Goal: Task Accomplishment & Management: Manage account settings

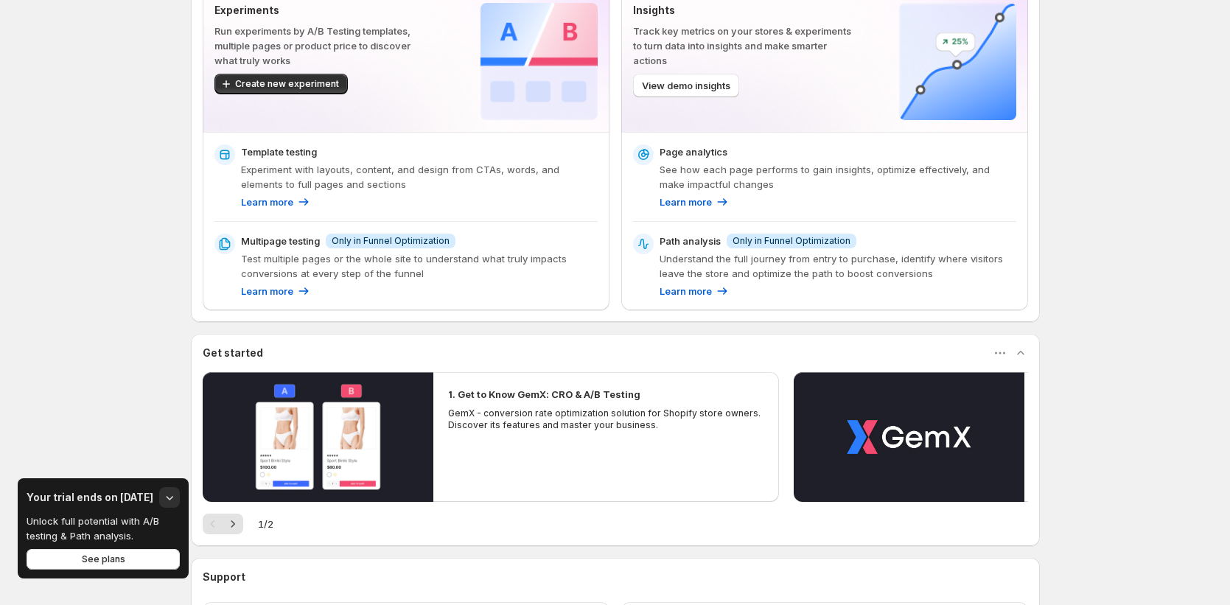
scroll to position [230, 0]
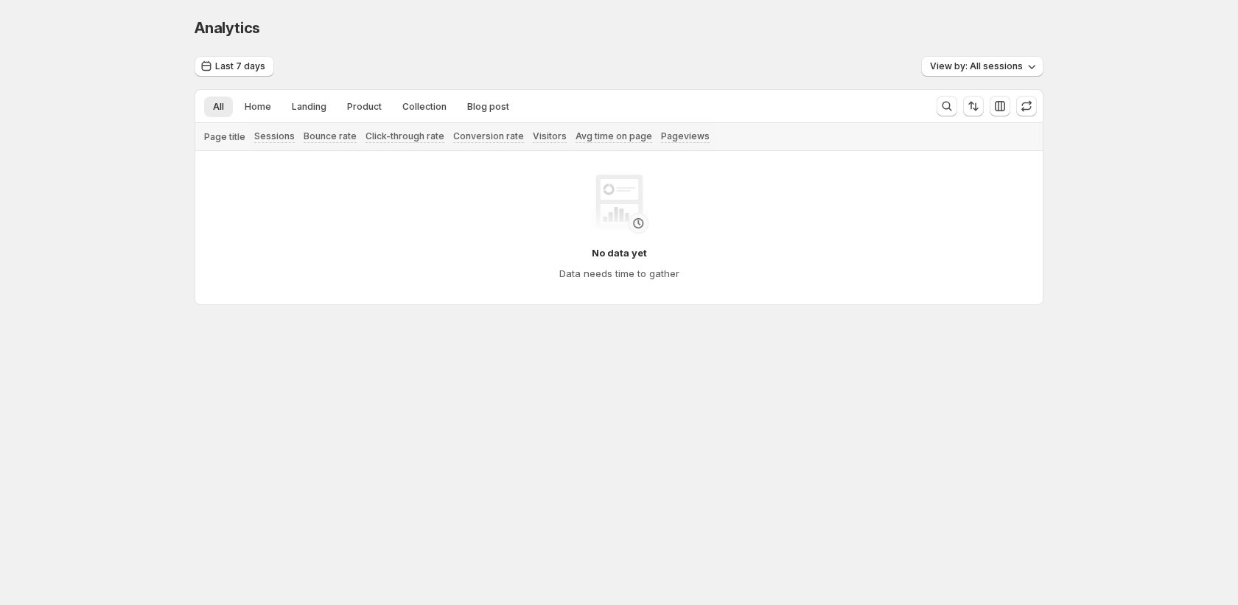
click at [311, 126] on div "Bounce rate" at bounding box center [330, 136] width 62 height 27
click at [321, 100] on button "Landing" at bounding box center [309, 107] width 52 height 21
click at [352, 105] on span "Product" at bounding box center [364, 107] width 35 height 12
drag, startPoint x: 394, startPoint y: 117, endPoint x: 395, endPoint y: 136, distance: 19.2
click at [394, 121] on div "All Home Landing Product Collection Blog post More views All Home Landing Produ…" at bounding box center [560, 106] width 730 height 32
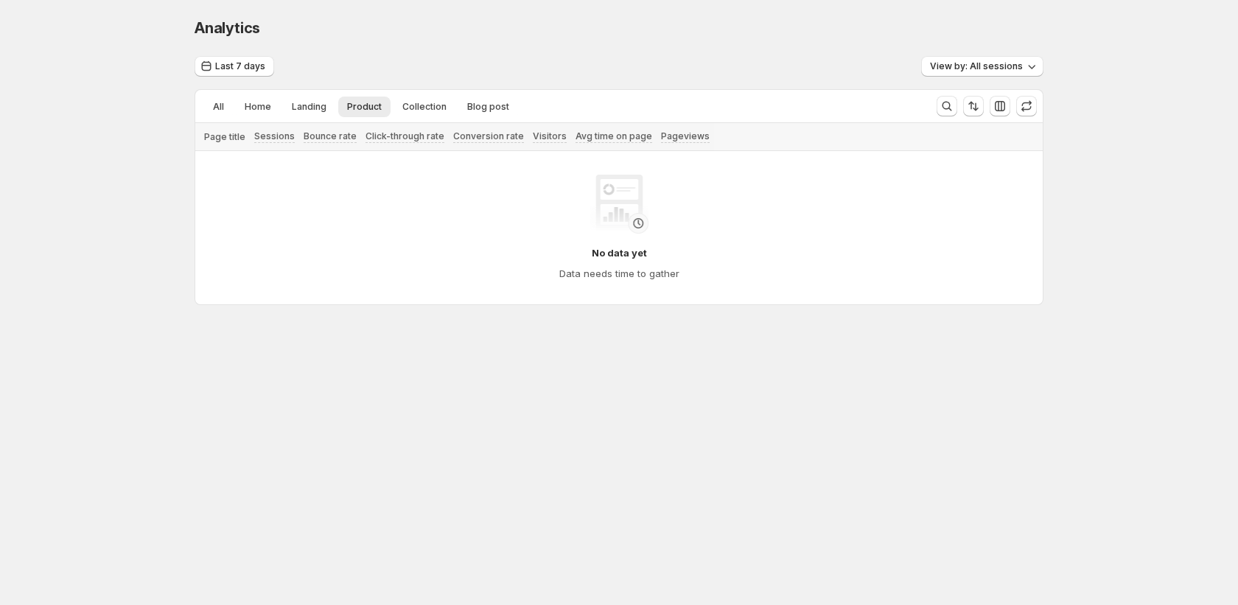
click at [401, 128] on div "Click-through rate" at bounding box center [405, 136] width 88 height 27
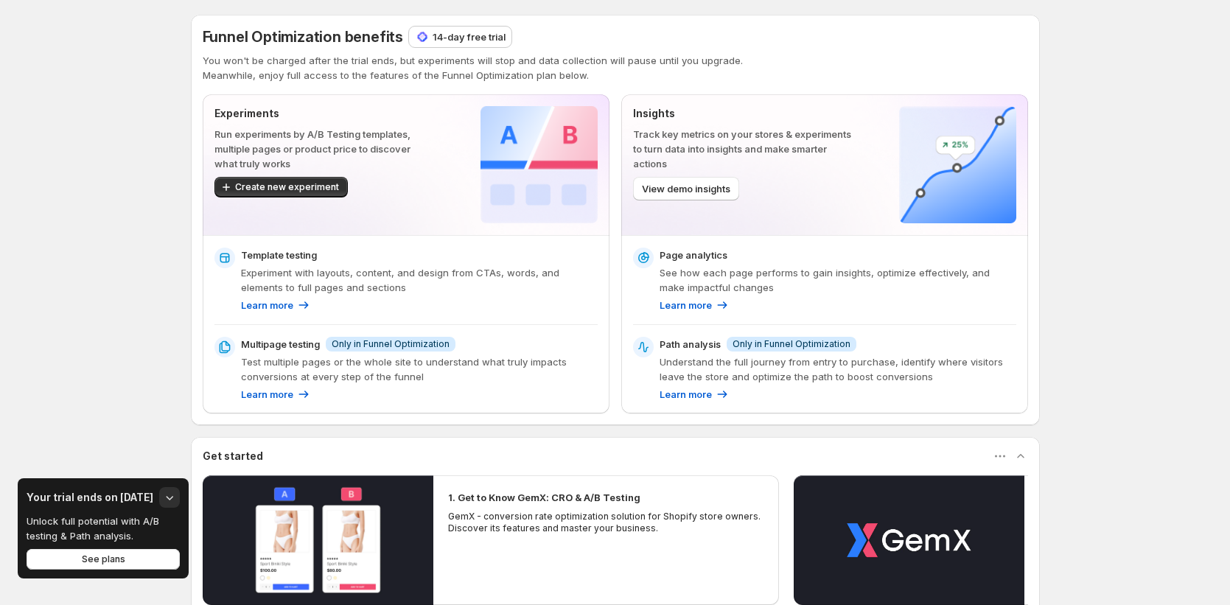
scroll to position [3, 0]
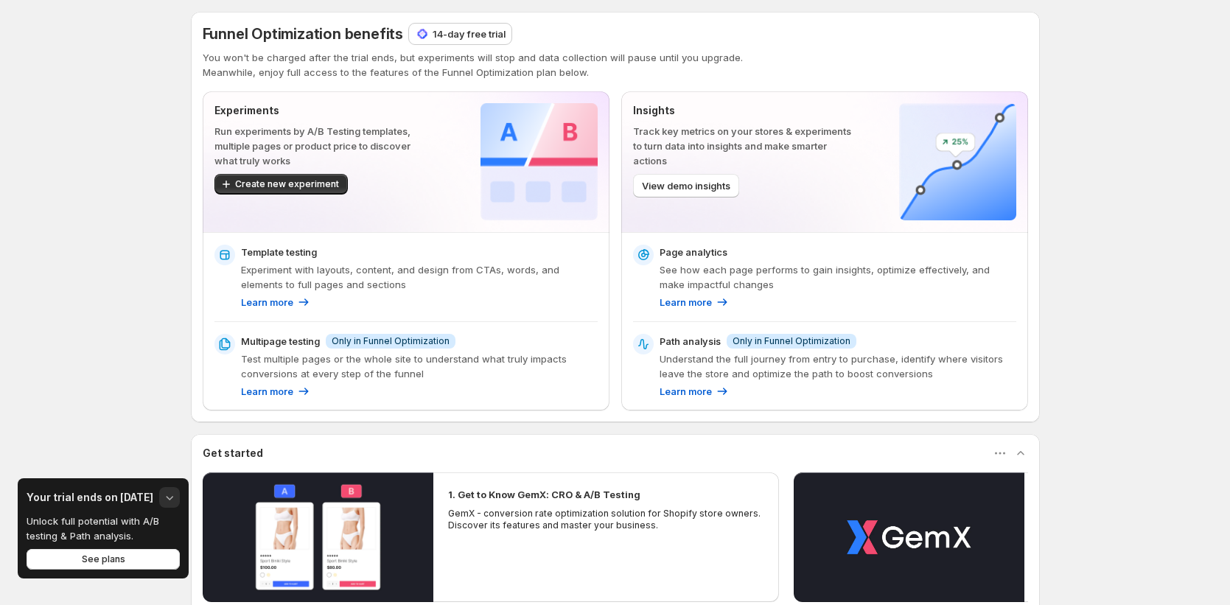
click at [167, 498] on icon "button" at bounding box center [169, 497] width 15 height 15
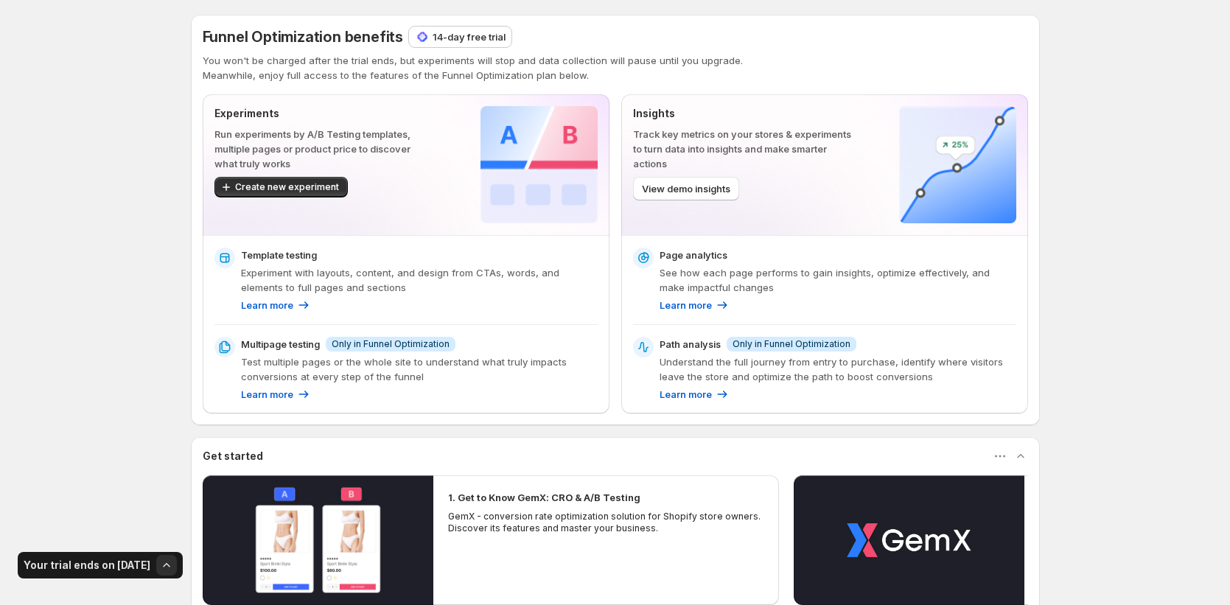
click at [35, 573] on div "Your trial ends on Sep 29" at bounding box center [100, 565] width 153 height 21
click at [44, 562] on h3 "Your trial ends on Sep 29" at bounding box center [87, 565] width 127 height 15
click at [166, 568] on icon "button" at bounding box center [166, 565] width 15 height 15
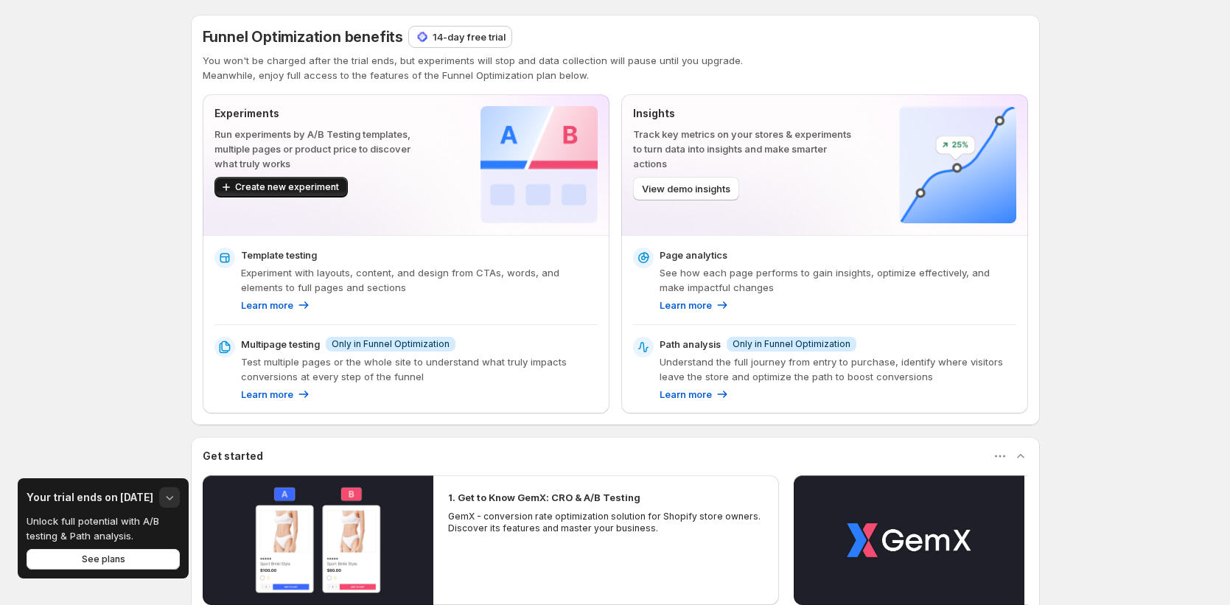
click at [320, 190] on span "Create new experiment" at bounding box center [287, 187] width 104 height 12
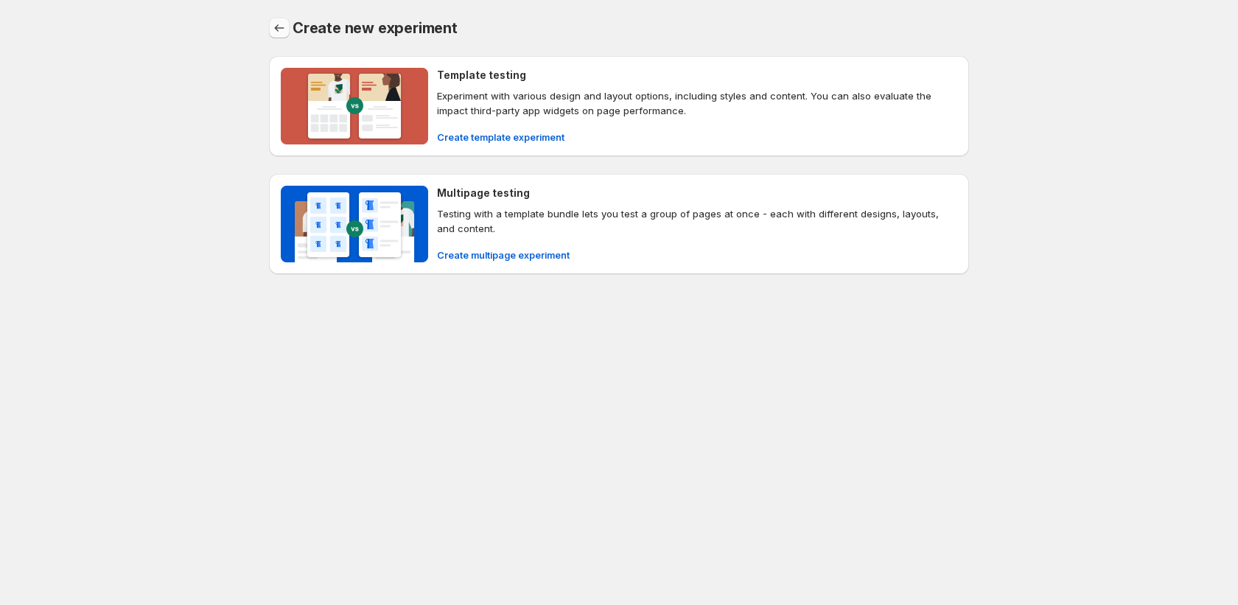
click at [279, 27] on icon "Back" at bounding box center [279, 28] width 15 height 15
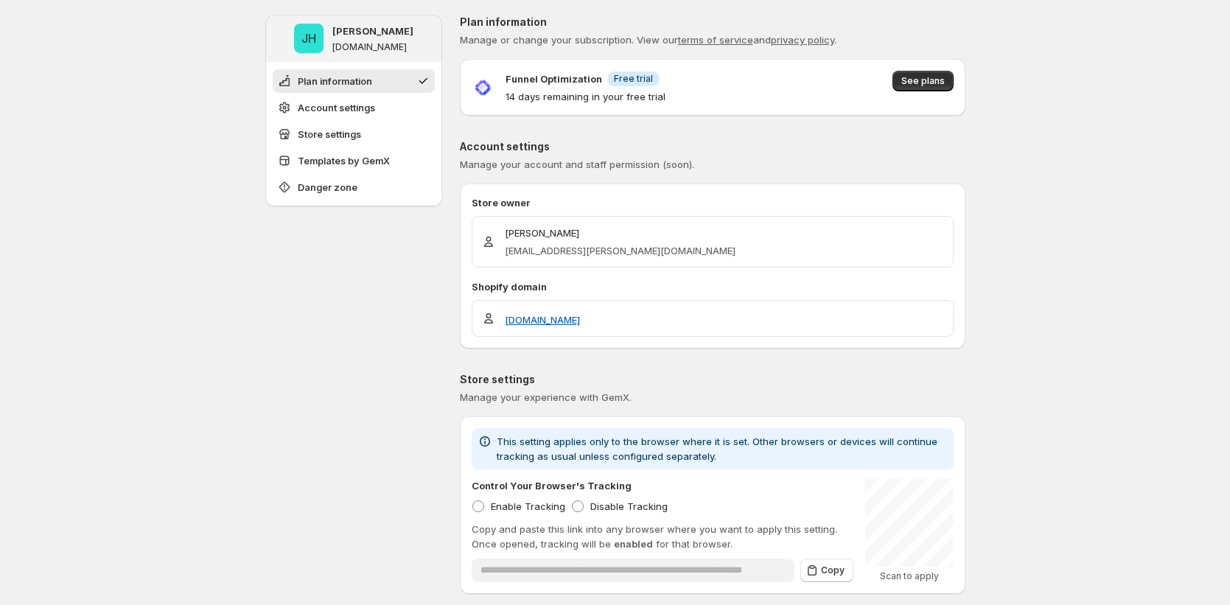
click at [941, 65] on div "Funnel Optimization Info Free trial 14 days remaining in your free trial See pl…" at bounding box center [713, 87] width 506 height 57
click at [930, 77] on span "See plans" at bounding box center [922, 81] width 43 height 12
